Goal: Contribute content: Add original content to the website for others to see

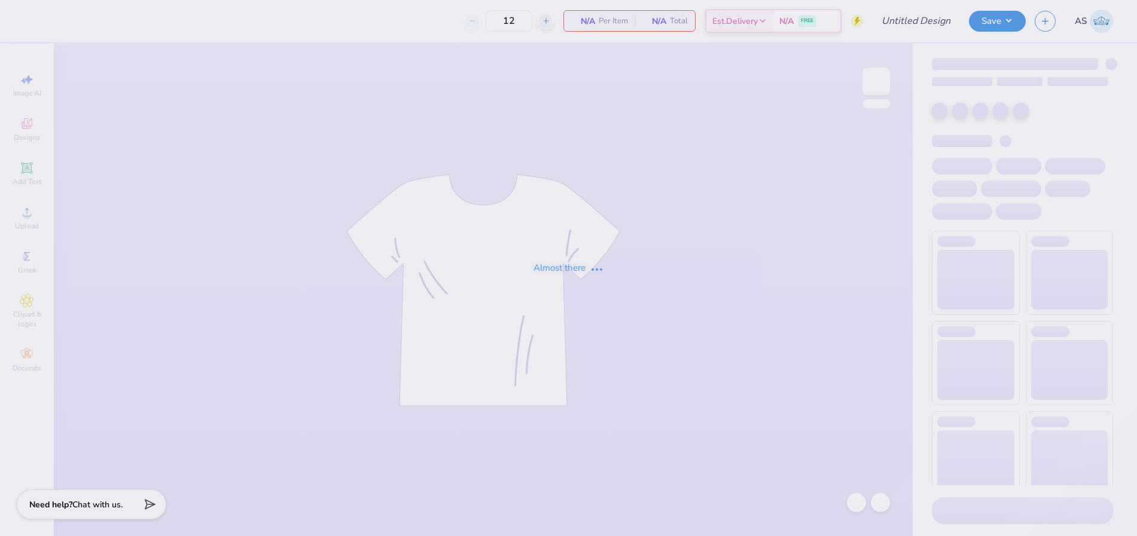
type input "ZTA Family Weekend"
type input "40"
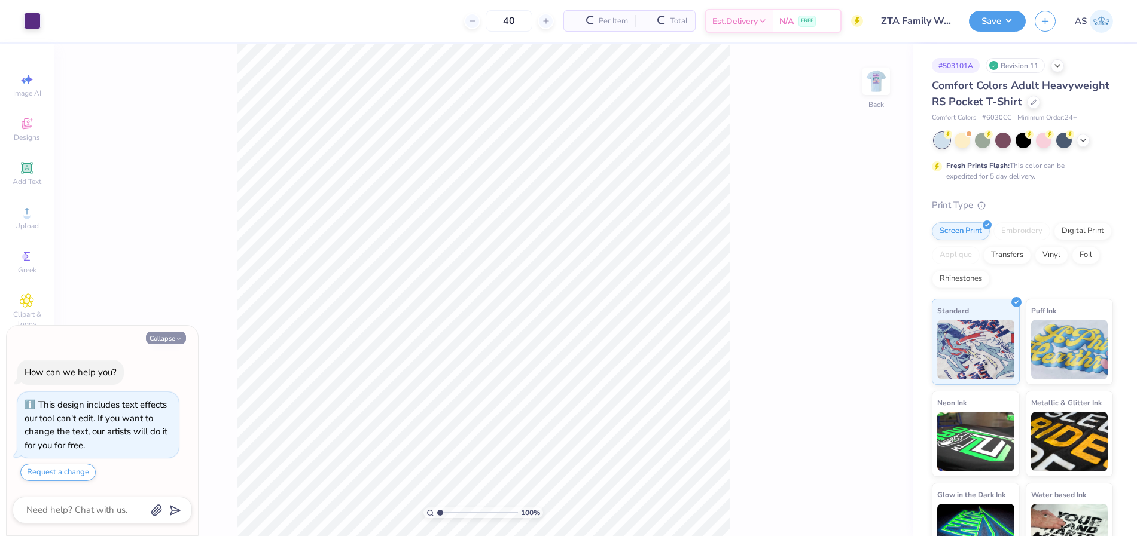
click at [170, 332] on button "Collapse" at bounding box center [166, 338] width 40 height 13
type textarea "x"
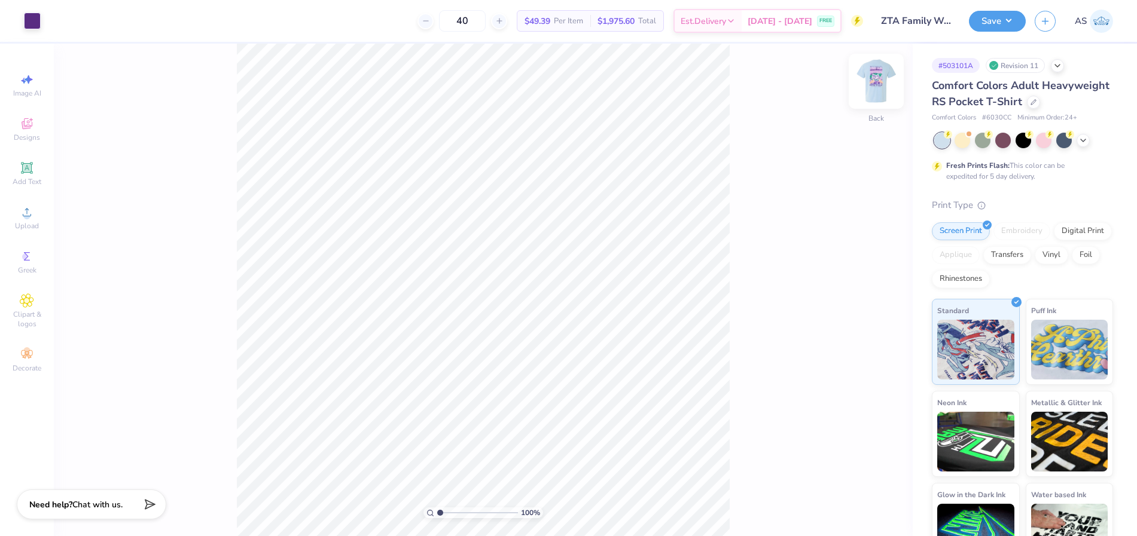
click at [870, 84] on img at bounding box center [876, 81] width 48 height 48
click at [1083, 141] on polyline at bounding box center [1082, 139] width 5 height 2
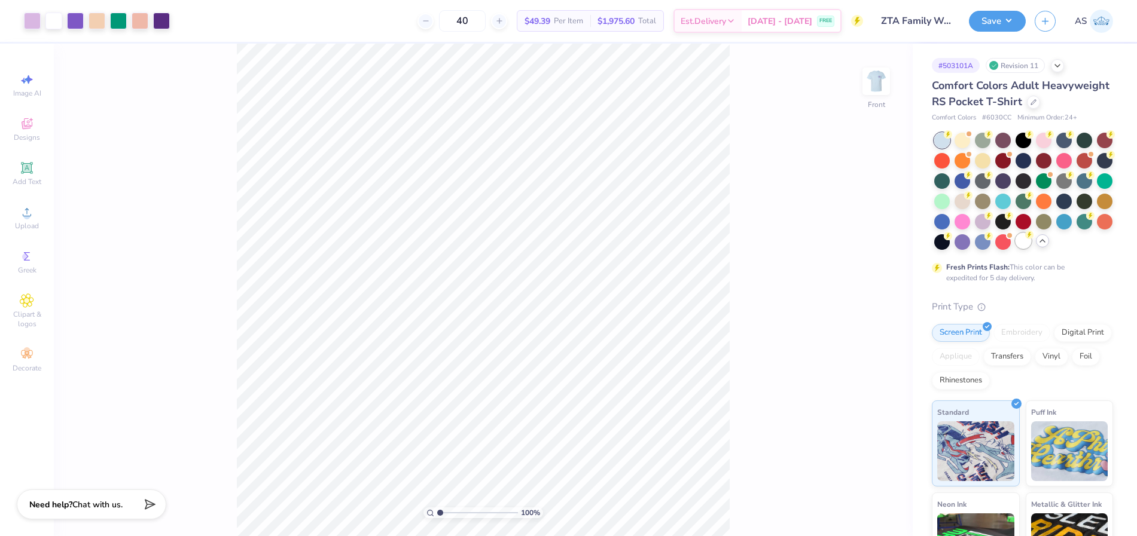
click at [1015, 249] on div at bounding box center [1023, 241] width 16 height 16
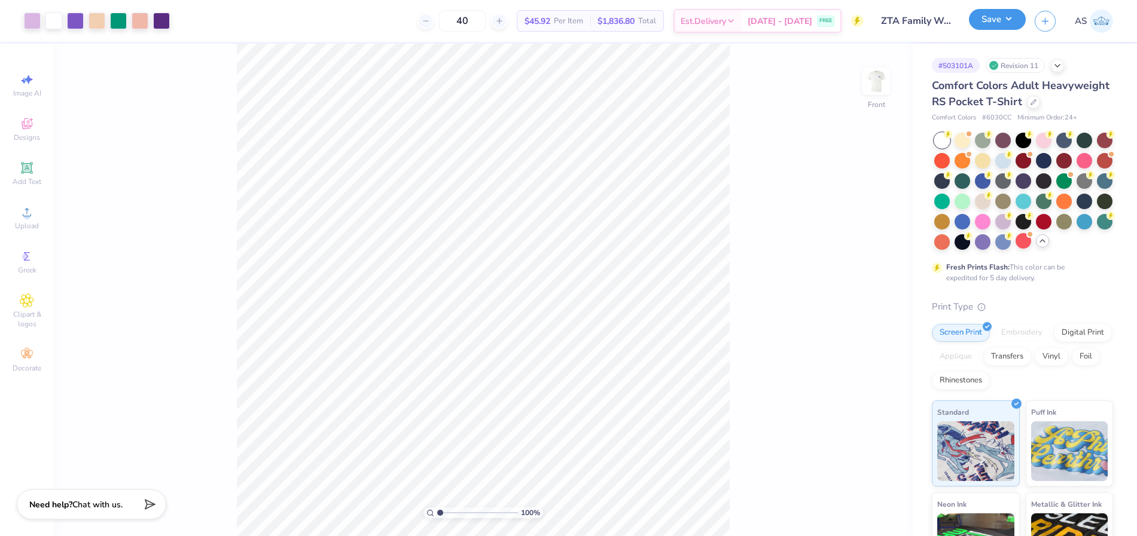
click at [985, 26] on button "Save" at bounding box center [997, 19] width 57 height 21
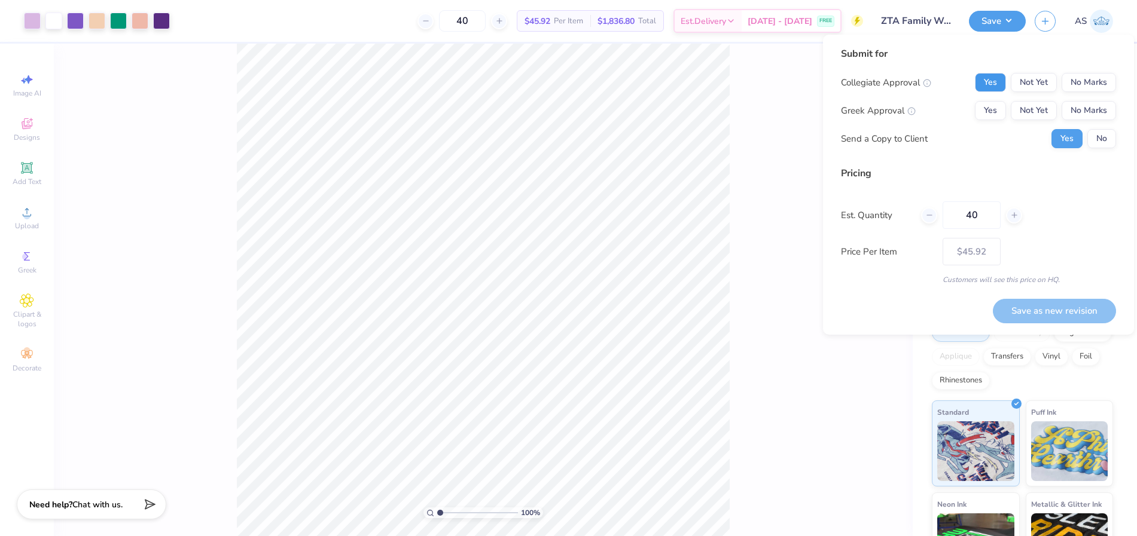
click at [989, 84] on button "Yes" at bounding box center [990, 82] width 31 height 19
click at [989, 105] on button "Yes" at bounding box center [990, 110] width 31 height 19
click at [1112, 136] on button "No" at bounding box center [1101, 138] width 29 height 19
click at [1061, 313] on button "Save as new revision" at bounding box center [1054, 311] width 123 height 25
type input "$45.92"
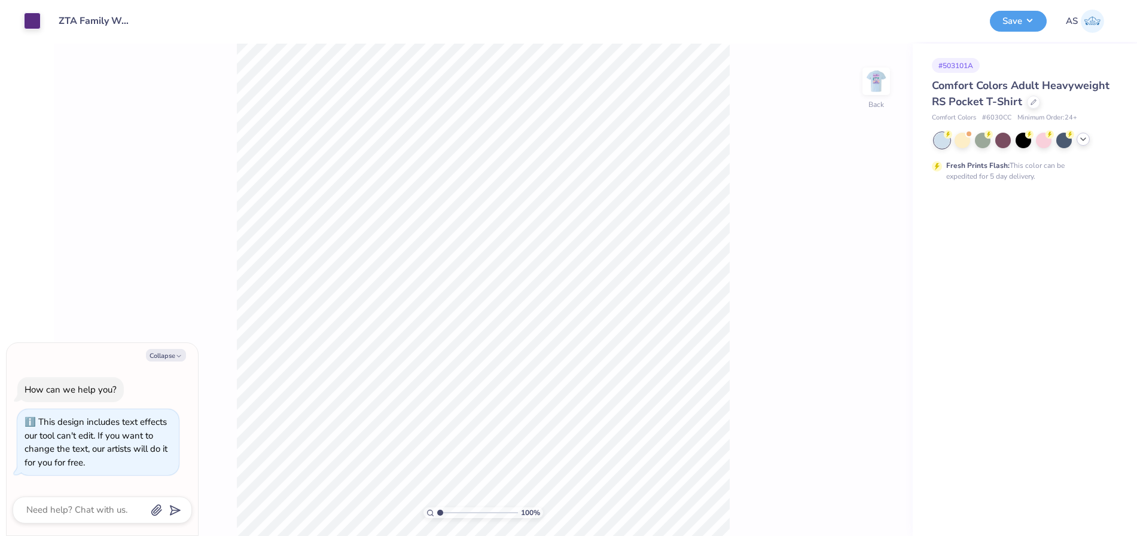
click at [1084, 139] on icon at bounding box center [1083, 140] width 10 height 10
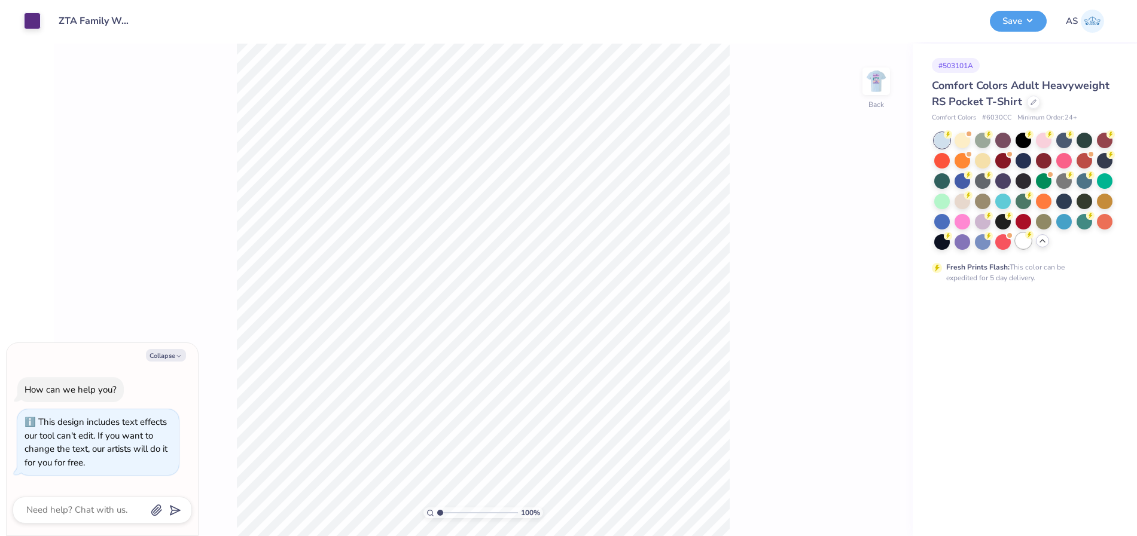
click at [1023, 246] on div at bounding box center [1023, 241] width 16 height 16
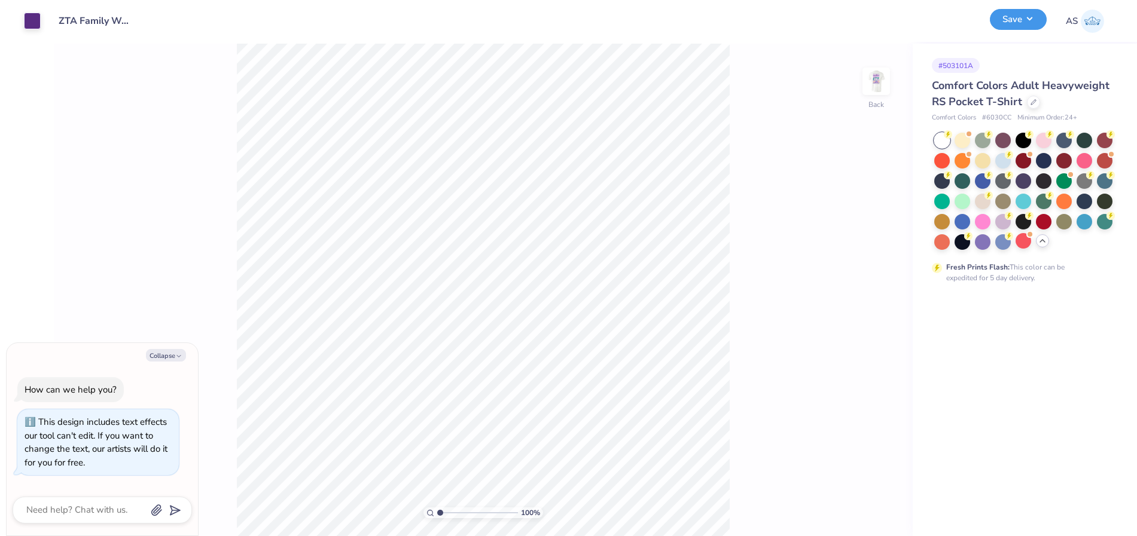
click at [1006, 26] on button "Save" at bounding box center [1018, 19] width 57 height 21
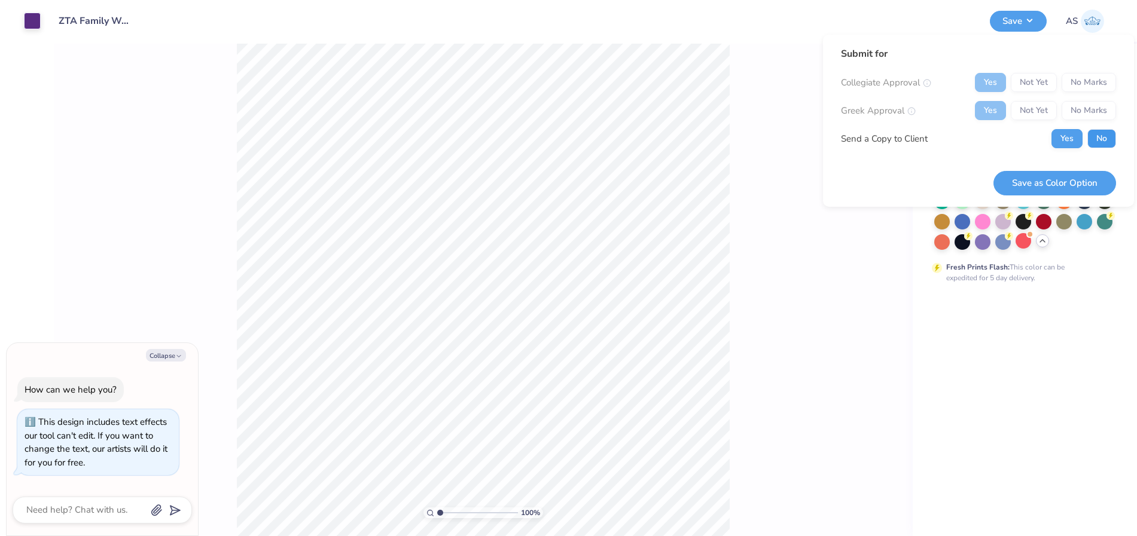
click at [1101, 131] on button "No" at bounding box center [1101, 138] width 29 height 19
type textarea "x"
click at [1053, 188] on button "Save as Color Option" at bounding box center [1054, 183] width 123 height 25
